Goal: Navigation & Orientation: Find specific page/section

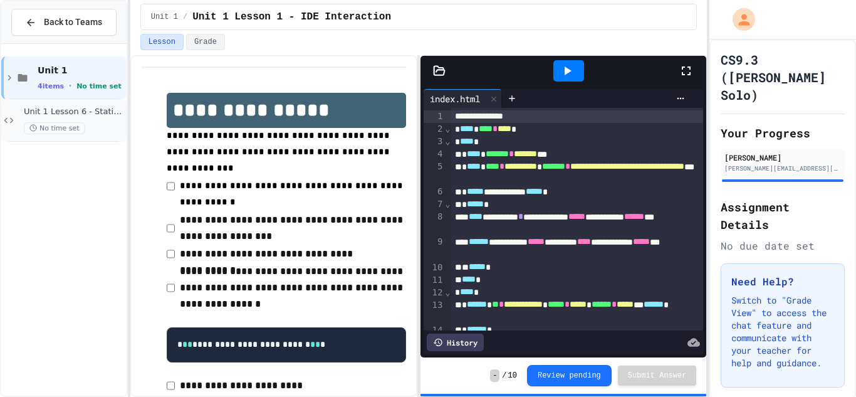
click at [108, 135] on div "Unit 1 Lesson 6 - Stations Activity No time set" at bounding box center [63, 120] width 125 height 43
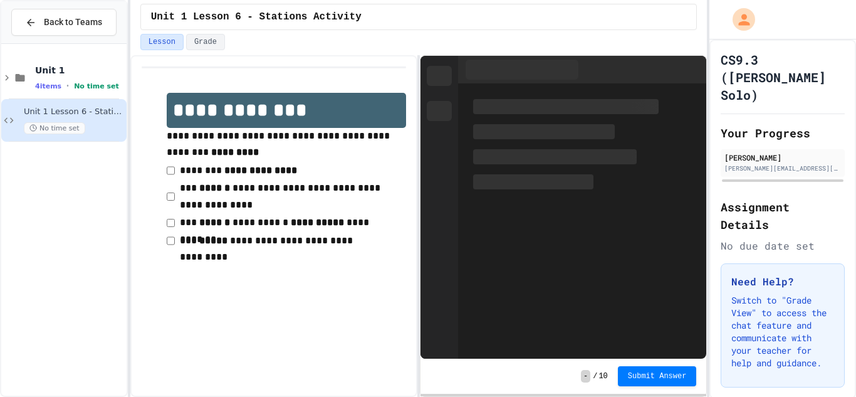
click at [68, 78] on div "Unit 1 4 items • No time set" at bounding box center [79, 78] width 89 height 26
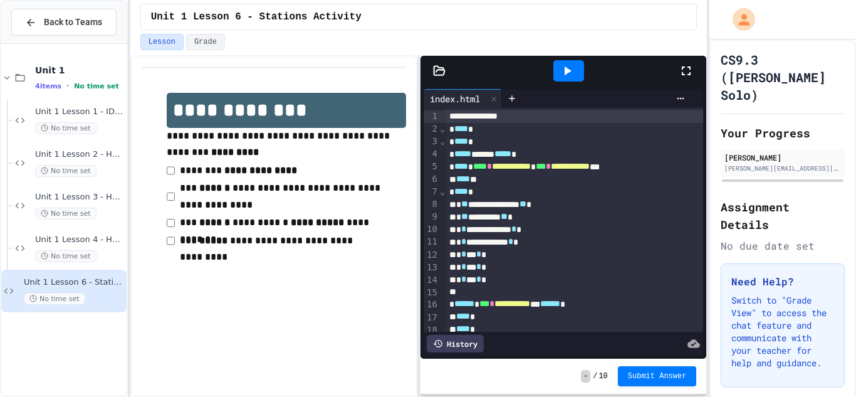
scroll to position [8, 0]
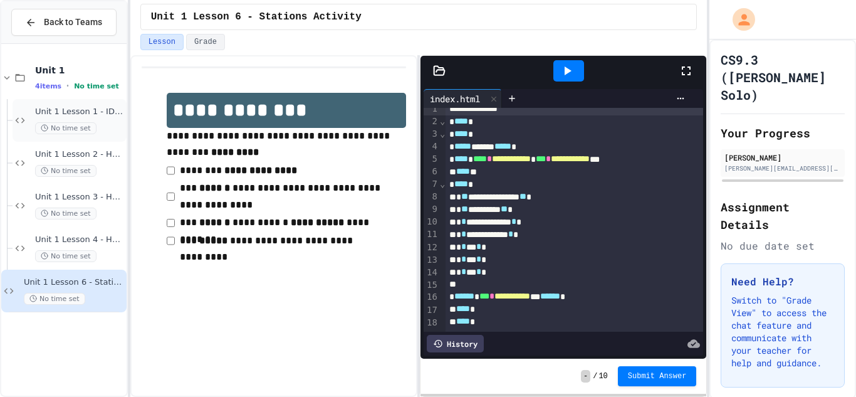
click at [66, 105] on div "Unit 1 Lesson 1 - IDE Interaction No time set" at bounding box center [70, 120] width 114 height 43
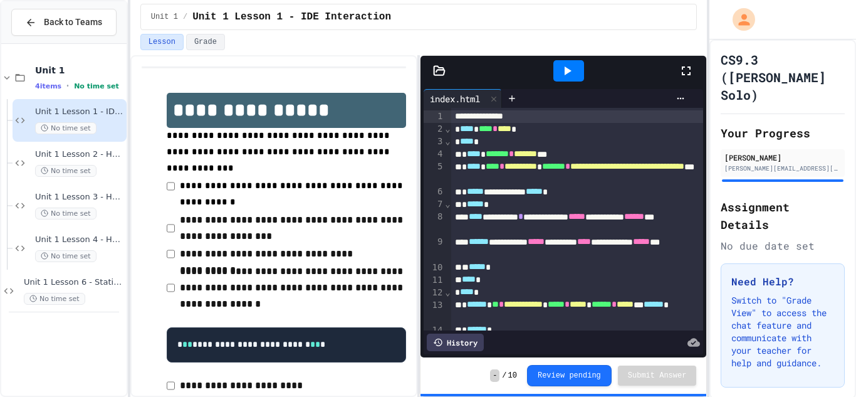
click at [693, 72] on icon at bounding box center [685, 70] width 15 height 15
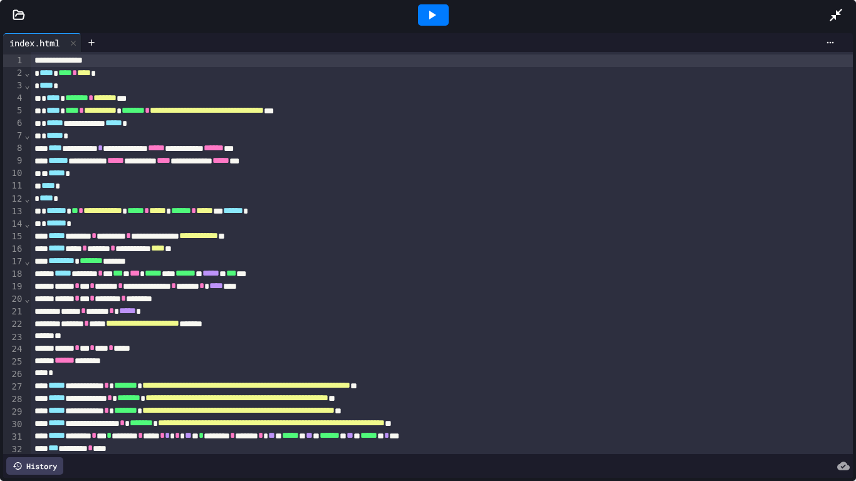
click at [427, 11] on icon at bounding box center [431, 15] width 15 height 15
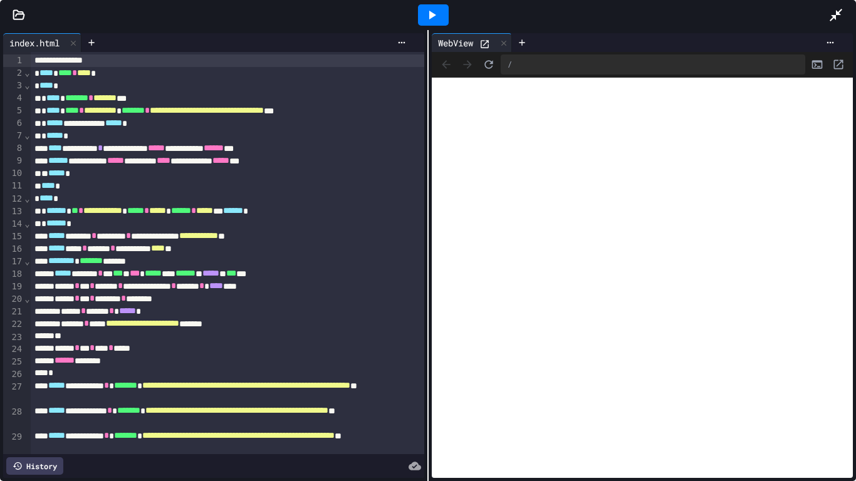
click at [487, 43] on icon at bounding box center [484, 44] width 8 height 8
